Goal: Find specific page/section: Find specific page/section

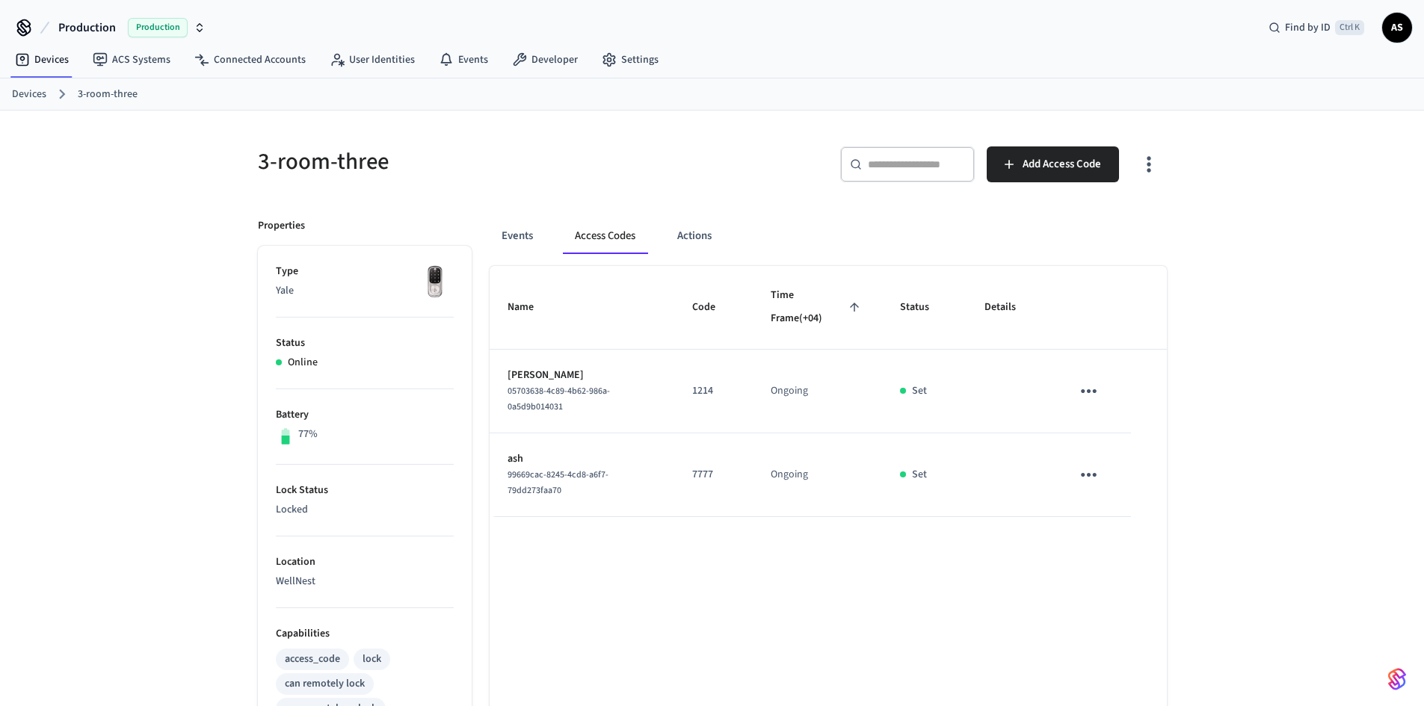
click at [34, 93] on link "Devices" at bounding box center [29, 95] width 34 height 16
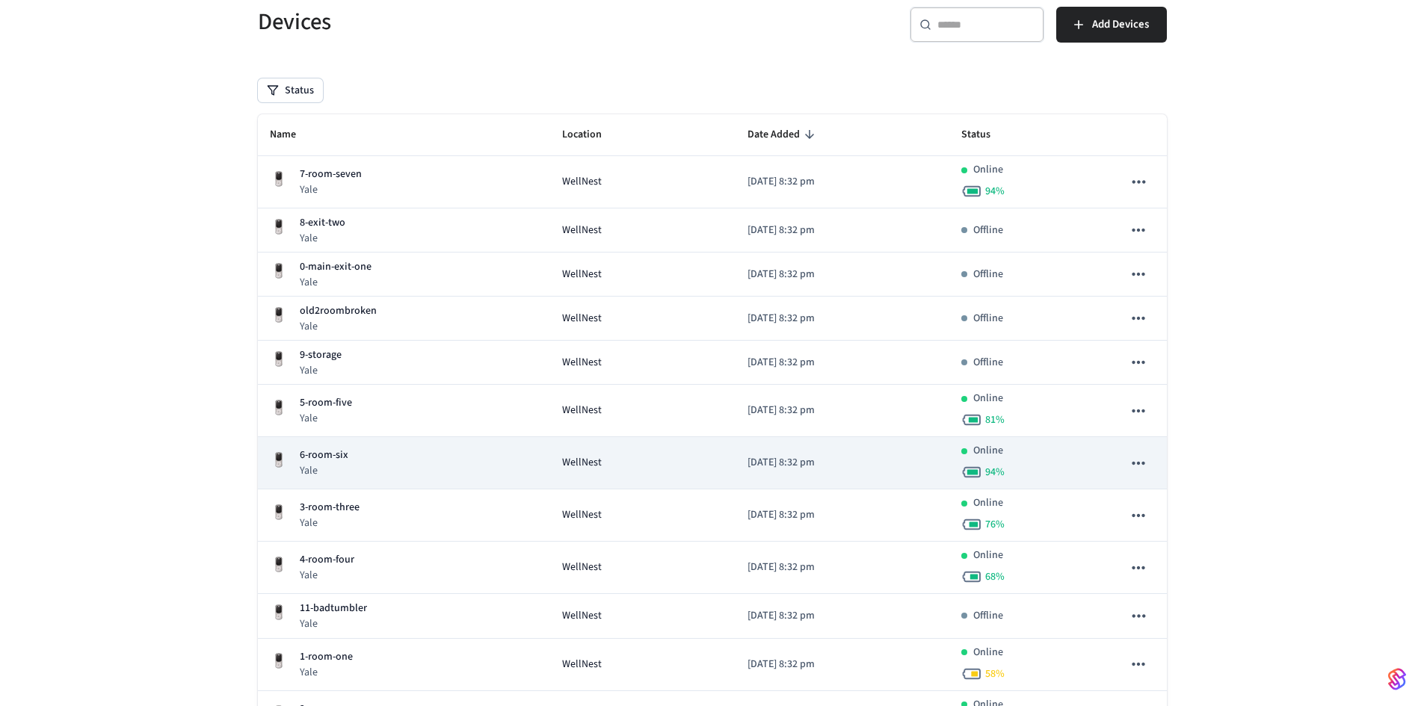
scroll to position [238, 0]
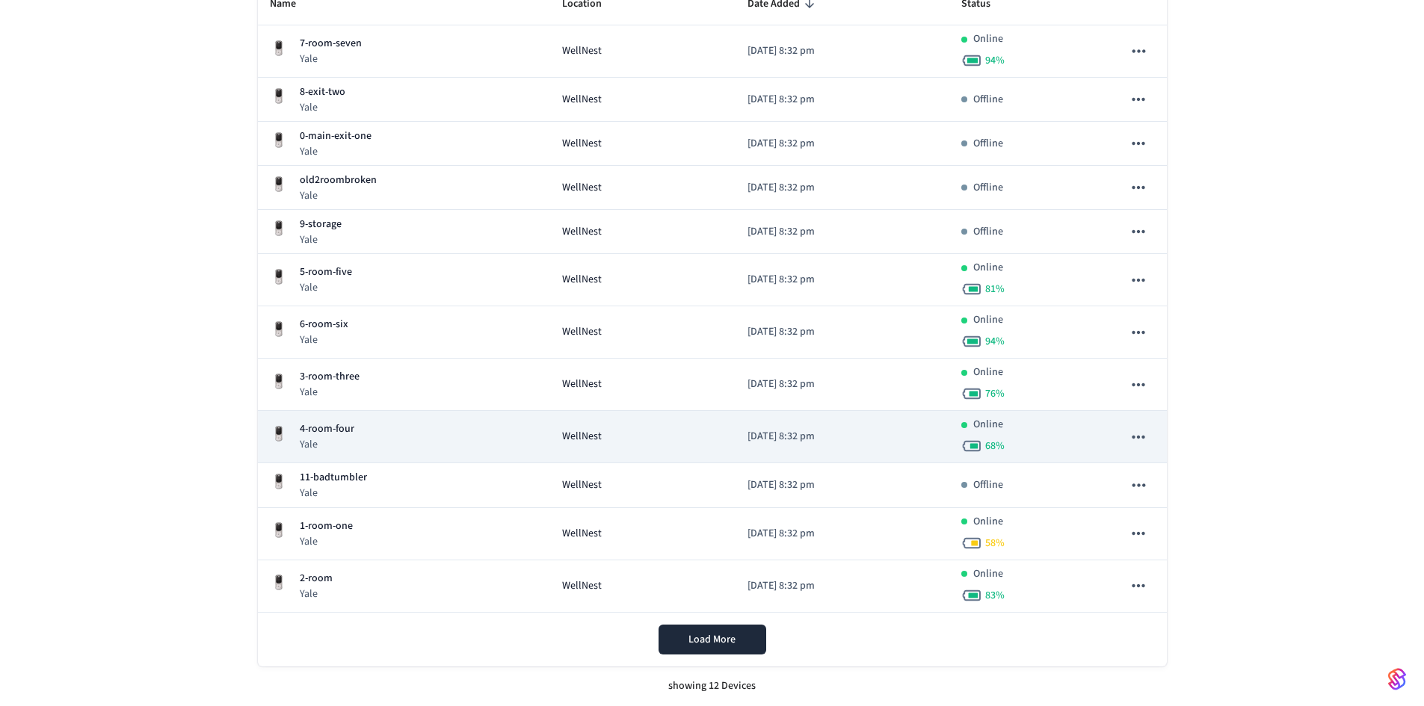
click at [334, 435] on p "4-room-four" at bounding box center [327, 429] width 55 height 16
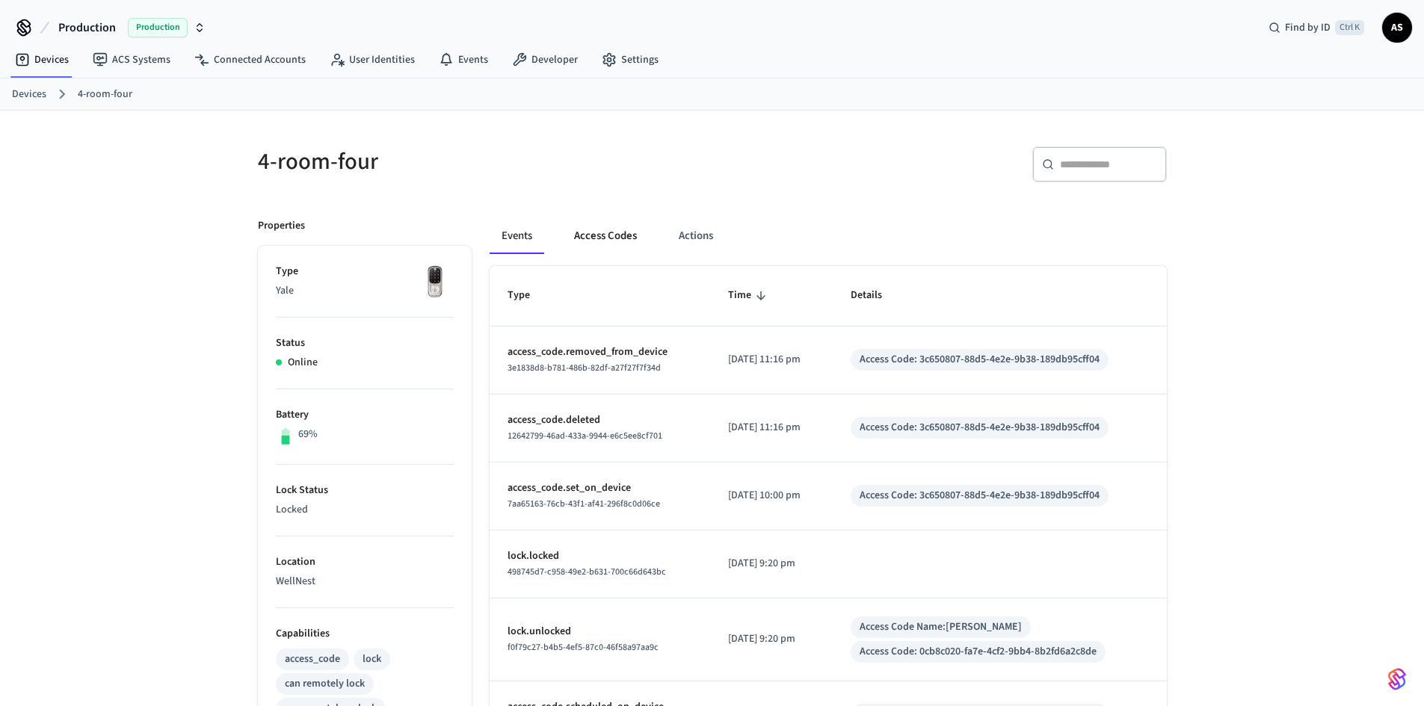
click at [587, 234] on button "Access Codes" at bounding box center [605, 236] width 87 height 36
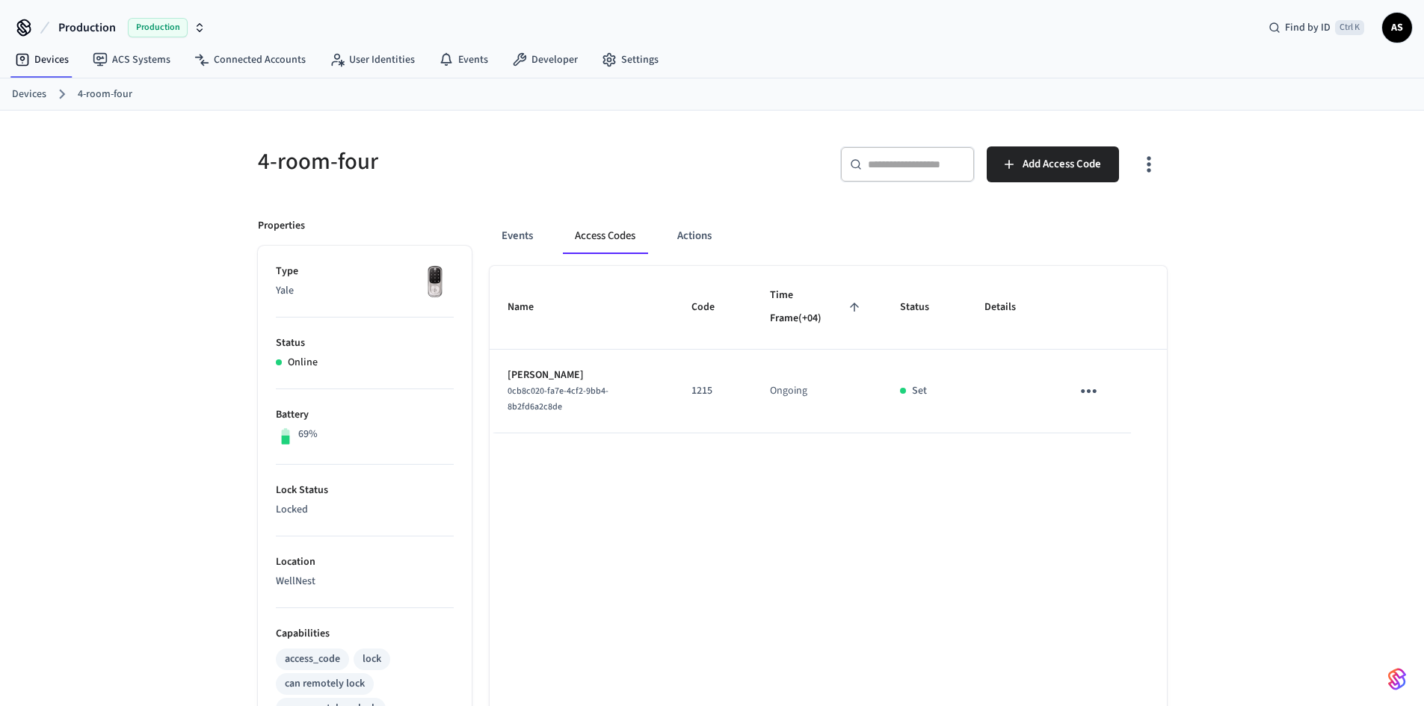
click at [36, 89] on link "Devices" at bounding box center [29, 95] width 34 height 16
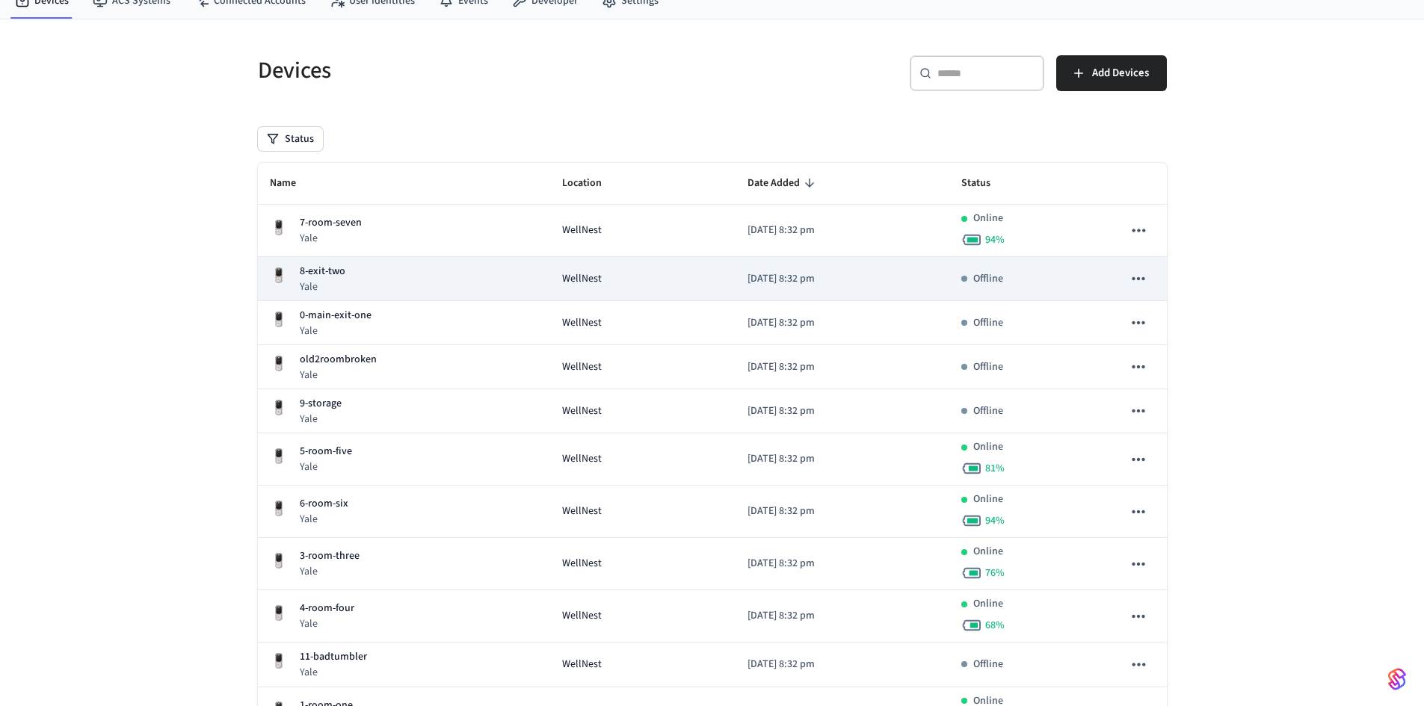
scroll to position [224, 0]
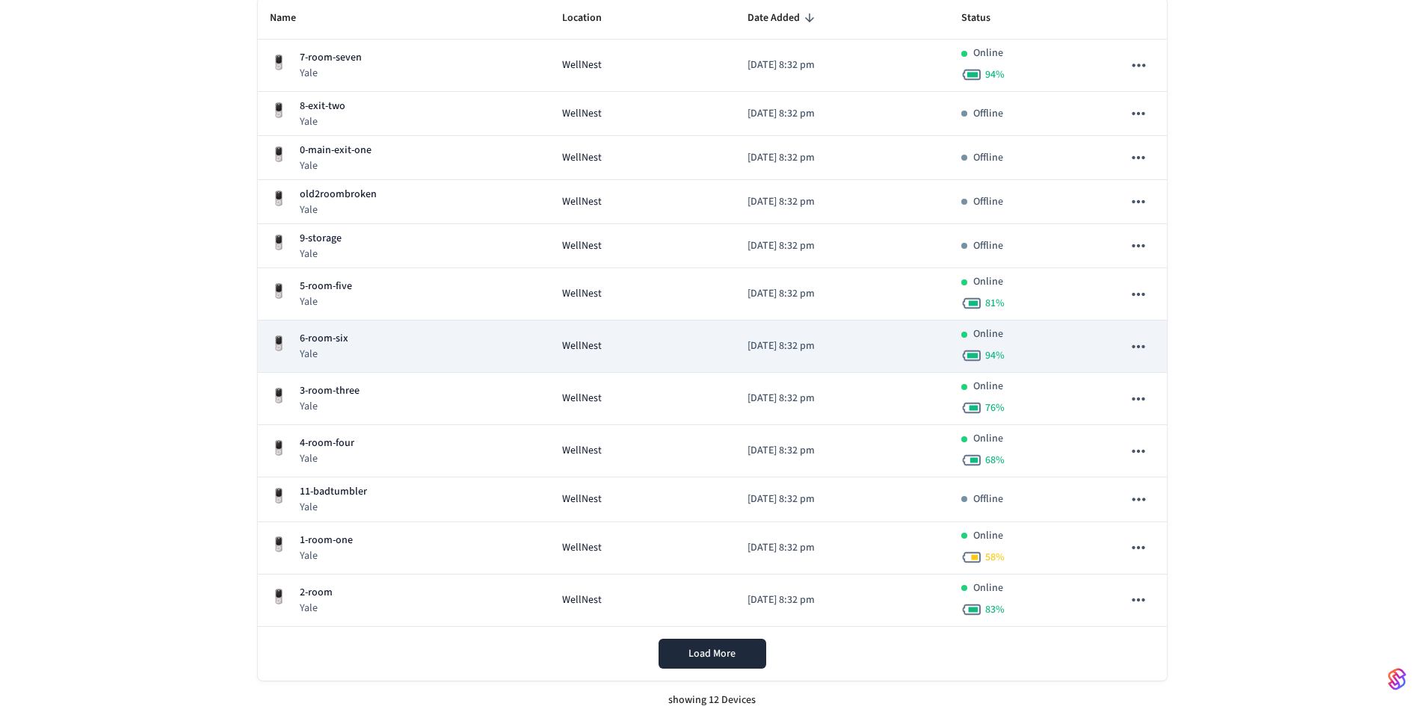
click at [373, 343] on div "6-room-six Yale" at bounding box center [404, 346] width 268 height 31
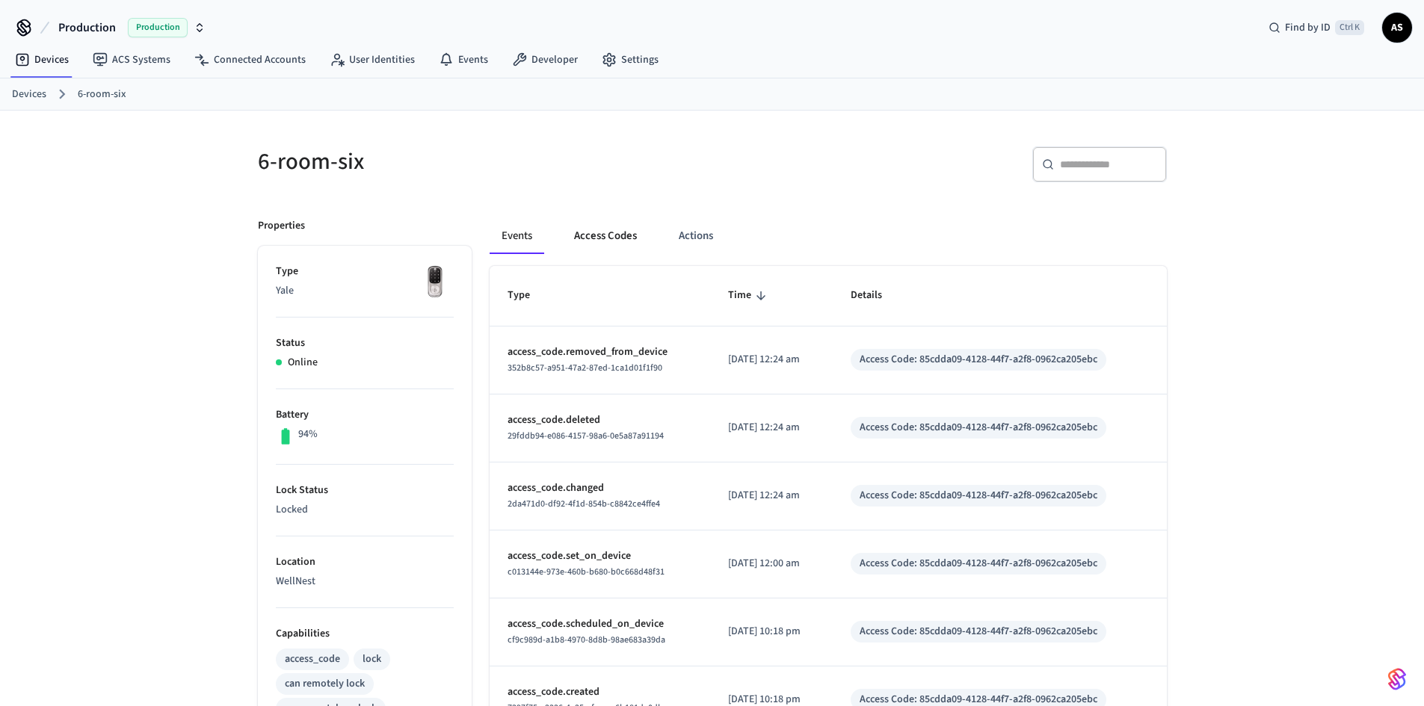
click at [602, 235] on button "Access Codes" at bounding box center [605, 236] width 87 height 36
